Goal: Find specific page/section: Find specific page/section

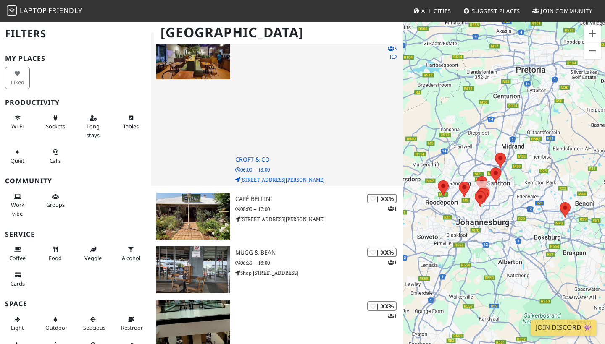
scroll to position [991, 0]
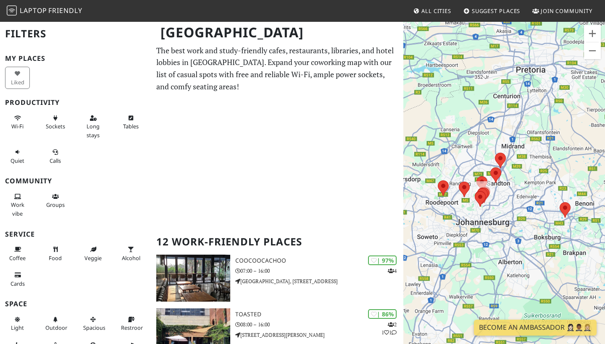
scroll to position [25, 0]
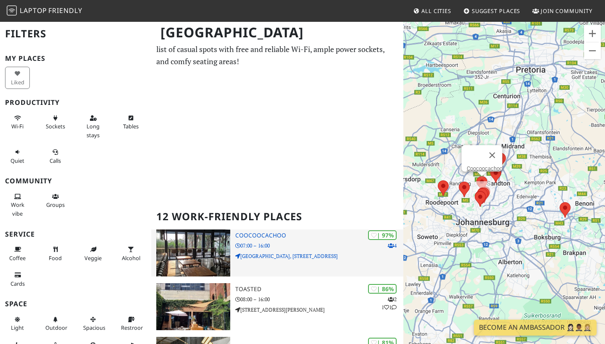
click at [273, 234] on h3 "Coocoocachoo" at bounding box center [319, 235] width 168 height 7
click at [277, 234] on h3 "Coocoocachoo" at bounding box center [319, 235] width 168 height 7
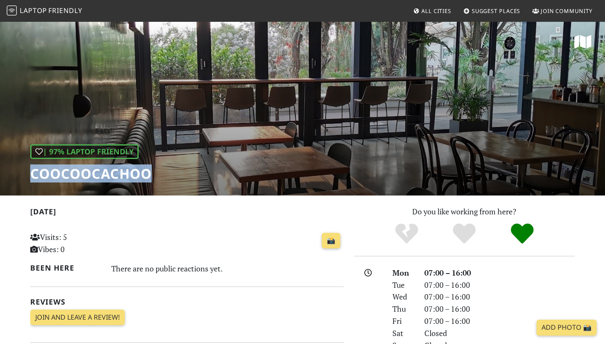
drag, startPoint x: 32, startPoint y: 177, endPoint x: 147, endPoint y: 177, distance: 115.1
click at [147, 177] on h1 "Coocoocachoo" at bounding box center [90, 174] width 121 height 16
copy h1 "Coocoocachoo"
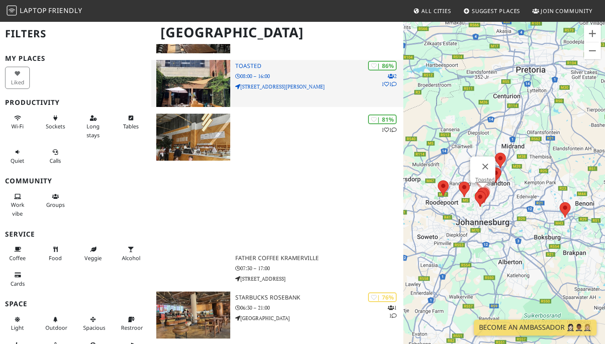
scroll to position [241, 0]
